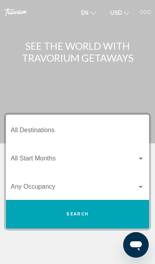
click at [148, 14] on div at bounding box center [146, 12] width 12 height 4
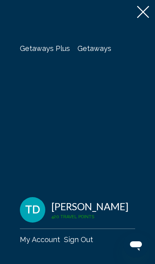
click at [92, 49] on span "Getaways" at bounding box center [95, 48] width 34 height 8
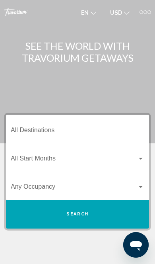
click at [17, 130] on input "Destination All Destinations" at bounding box center [78, 131] width 134 height 7
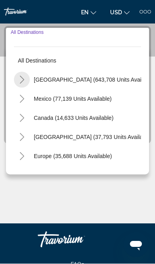
click at [26, 79] on button "Toggle United States (643,708 units available)" at bounding box center [22, 80] width 16 height 16
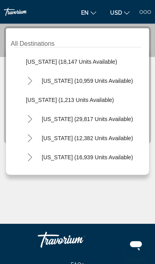
scroll to position [648, 0]
click at [30, 78] on icon "Toggle Pennsylvania (10,959 units available)" at bounding box center [30, 81] width 6 height 8
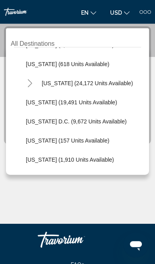
scroll to position [837, 0]
click at [32, 83] on icon "Toggle Virginia (24,172 units available)" at bounding box center [30, 83] width 4 height 8
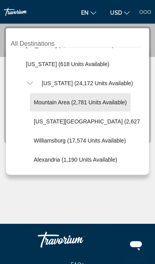
click at [75, 104] on span "Mountain Area (2,781 units available)" at bounding box center [80, 102] width 93 height 6
type input "**********"
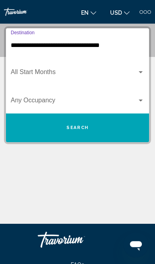
click at [37, 77] on span "Search widget" at bounding box center [74, 73] width 126 height 7
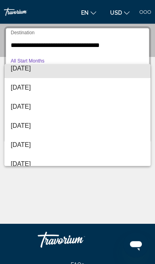
scroll to position [45, 0]
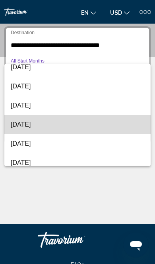
click at [32, 125] on span "[DATE]" at bounding box center [78, 124] width 134 height 19
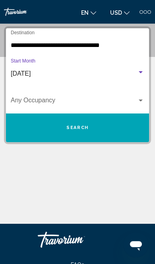
click at [31, 103] on span "Search widget" at bounding box center [74, 101] width 126 height 7
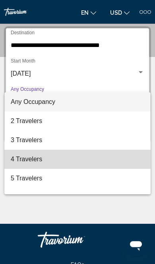
click at [20, 160] on span "4 Travelers" at bounding box center [78, 159] width 134 height 19
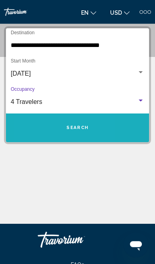
click at [32, 125] on button "Search" at bounding box center [77, 127] width 143 height 29
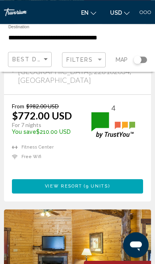
scroll to position [1977, 0]
